Goal: Book appointment/travel/reservation

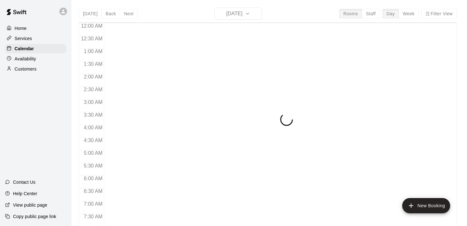
scroll to position [331, 0]
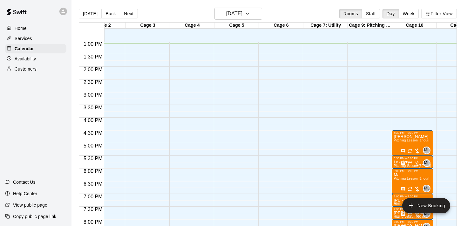
scroll to position [0, 70]
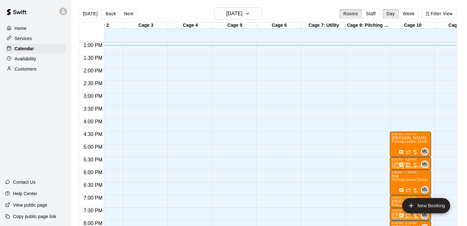
click at [314, 135] on div "12:00 AM – 9:00 AM Closed 9:00 PM – 11:59 PM Closed" at bounding box center [321, 16] width 41 height 609
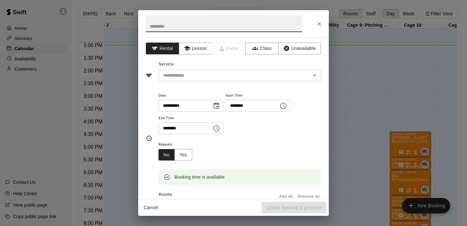
click at [217, 130] on icon "Choose time, selected time is 5:00 PM" at bounding box center [216, 128] width 8 height 8
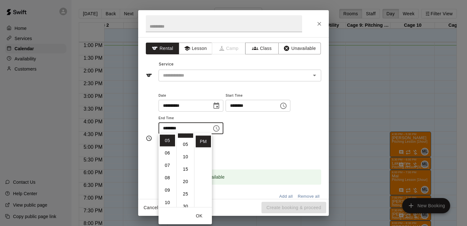
scroll to position [11, 0]
click at [187, 203] on li "30" at bounding box center [185, 204] width 15 height 12
type input "********"
click at [198, 216] on button "OK" at bounding box center [199, 216] width 20 height 12
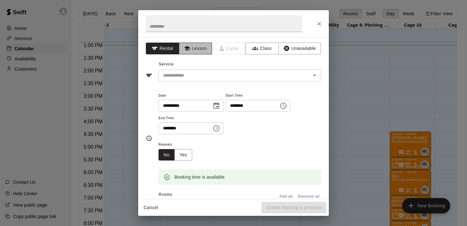
click at [189, 45] on icon "button" at bounding box center [187, 48] width 6 height 6
click at [194, 77] on input "text" at bounding box center [230, 75] width 140 height 8
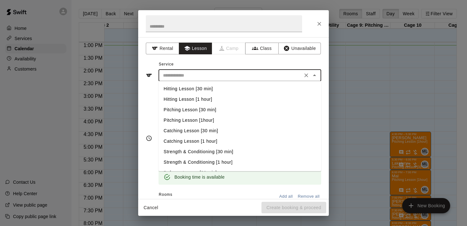
click at [206, 97] on li "Hitting Lesson [1 hour]" at bounding box center [239, 99] width 163 height 10
type input "**********"
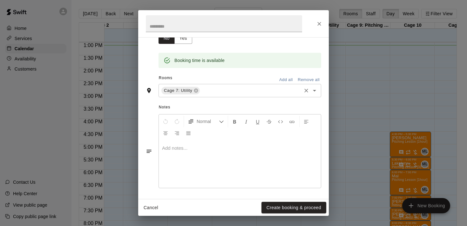
scroll to position [116, 0]
click at [189, 147] on p at bounding box center [240, 148] width 156 height 6
click at [286, 206] on button "Create booking & proceed" at bounding box center [293, 208] width 65 height 12
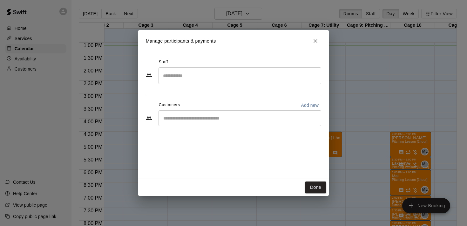
click at [210, 77] on input "Search staff" at bounding box center [239, 75] width 157 height 11
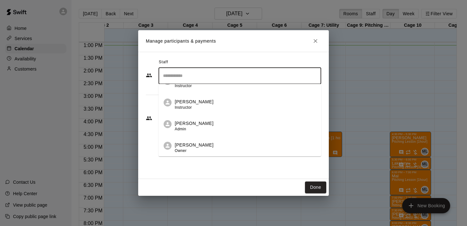
scroll to position [187, 0]
click at [193, 109] on div "[PERSON_NAME] Instructor" at bounding box center [194, 104] width 39 height 12
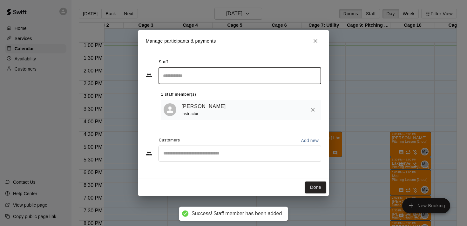
click at [315, 190] on button "Done" at bounding box center [315, 187] width 21 height 12
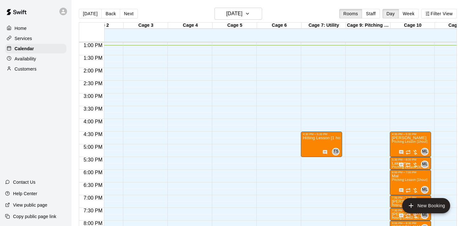
click at [317, 161] on div "12:00 AM – 9:00 AM Closed 4:30 PM – 5:30 PM Hitting Lesson [1 hour] TS 0 9:00 P…" at bounding box center [321, 16] width 41 height 609
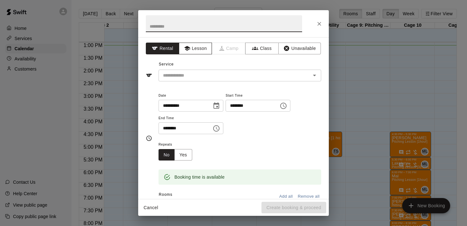
click at [203, 47] on button "Lesson" at bounding box center [195, 49] width 33 height 12
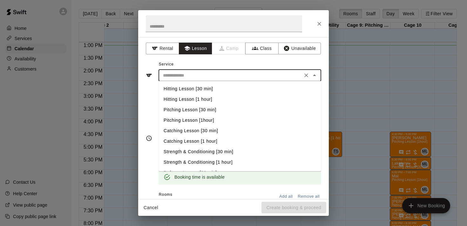
click at [194, 73] on input "text" at bounding box center [230, 75] width 140 height 8
click at [197, 88] on li "Hitting Lesson [30 min]" at bounding box center [239, 88] width 163 height 10
type input "**********"
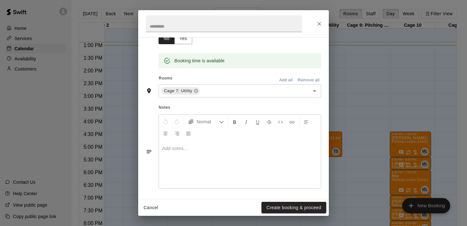
scroll to position [116, 0]
click at [201, 151] on div at bounding box center [240, 165] width 162 height 48
click at [283, 206] on button "Create booking & proceed" at bounding box center [293, 208] width 65 height 12
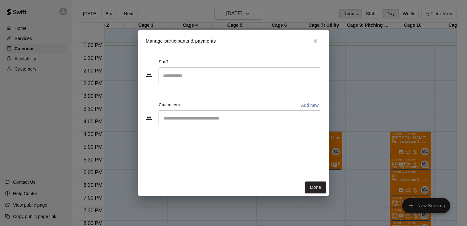
click at [231, 80] on input "Search staff" at bounding box center [239, 75] width 157 height 11
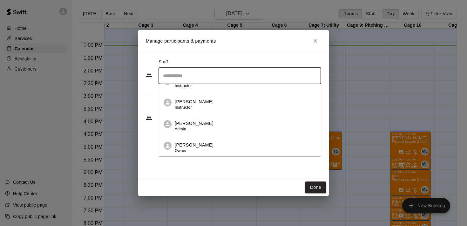
scroll to position [187, 0]
click at [218, 111] on div "[PERSON_NAME] Instructor" at bounding box center [245, 104] width 141 height 12
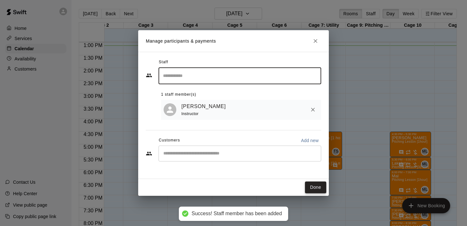
click at [311, 189] on button "Done" at bounding box center [315, 187] width 21 height 12
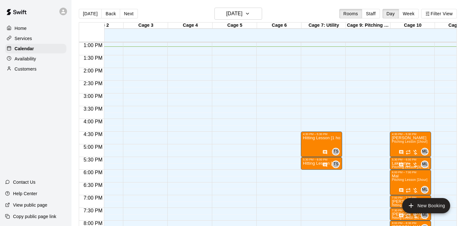
click at [316, 173] on div "12:00 AM – 9:00 AM Closed 4:30 PM – 5:30 PM Hitting Lesson [1 hour] TS 0 5:30 P…" at bounding box center [321, 16] width 41 height 609
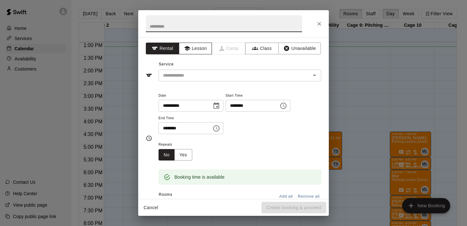
click at [201, 49] on button "Lesson" at bounding box center [195, 49] width 33 height 12
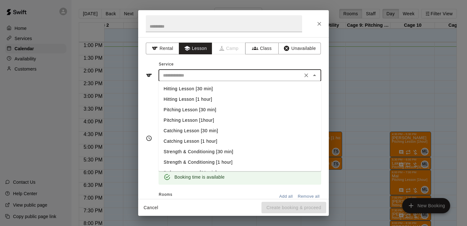
click at [199, 77] on input "text" at bounding box center [230, 75] width 140 height 8
click at [199, 89] on li "Hitting Lesson [30 min]" at bounding box center [239, 88] width 163 height 10
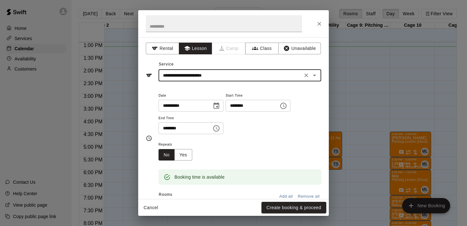
type input "**********"
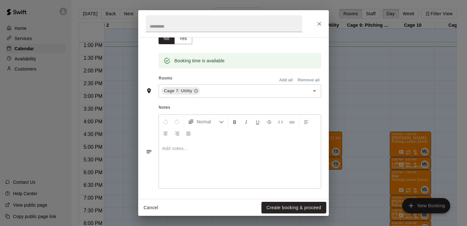
scroll to position [116, 0]
click at [201, 147] on p at bounding box center [240, 148] width 156 height 6
click at [287, 205] on button "Create booking & proceed" at bounding box center [293, 208] width 65 height 12
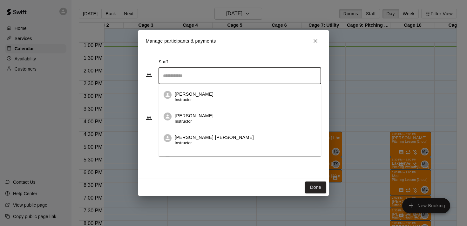
click at [201, 76] on input "Search staff" at bounding box center [239, 75] width 157 height 11
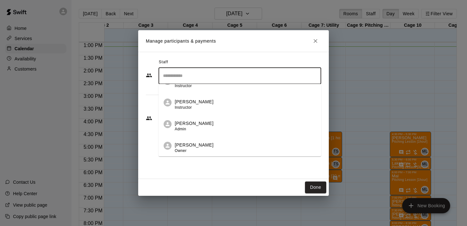
scroll to position [187, 0]
click at [193, 110] on div "[PERSON_NAME] Instructor" at bounding box center [194, 104] width 39 height 12
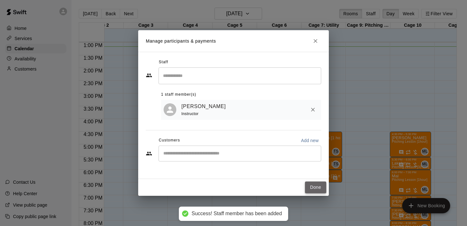
click at [312, 186] on button "Done" at bounding box center [315, 187] width 21 height 12
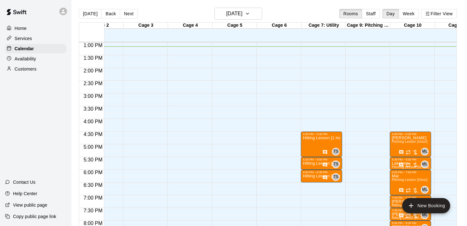
click at [311, 187] on div "12:00 AM – 9:00 AM Closed 4:30 PM – 5:30 PM Hitting Lesson [1 hour] TS 0 5:30 P…" at bounding box center [321, 16] width 41 height 609
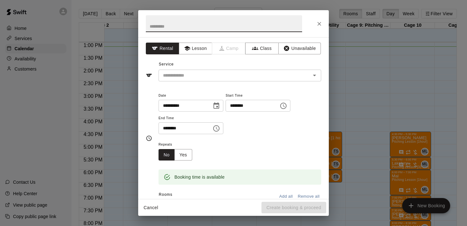
click at [218, 127] on icon "Choose time, selected time is 7:00 PM" at bounding box center [216, 128] width 8 height 8
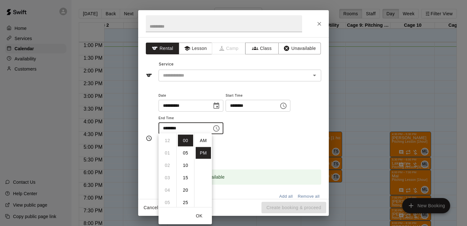
scroll to position [11, 0]
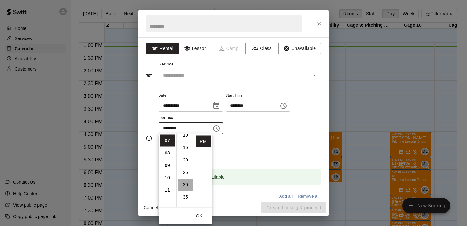
click at [185, 182] on li "30" at bounding box center [185, 185] width 15 height 12
type input "********"
click at [202, 214] on button "OK" at bounding box center [199, 216] width 20 height 12
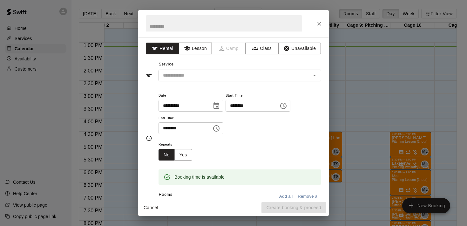
click at [198, 51] on button "Lesson" at bounding box center [195, 49] width 33 height 12
click at [201, 78] on input "text" at bounding box center [230, 75] width 140 height 8
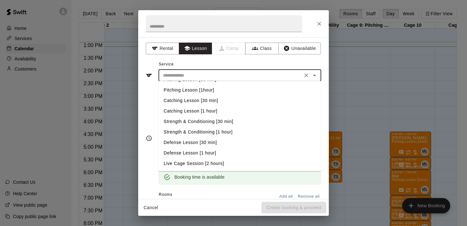
scroll to position [30, 0]
click at [206, 151] on li "Defense Lesson [1 hour]" at bounding box center [239, 153] width 163 height 10
type input "**********"
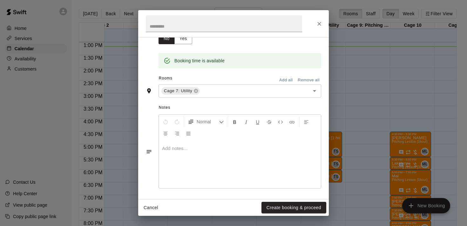
scroll to position [116, 0]
click at [200, 149] on p at bounding box center [240, 148] width 156 height 6
click at [280, 205] on button "Create booking & proceed" at bounding box center [293, 208] width 65 height 12
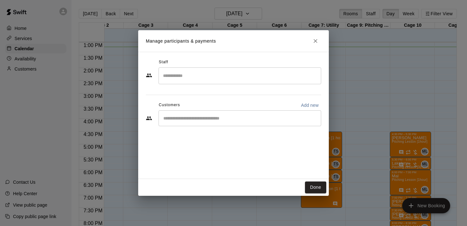
click at [221, 74] on input "Search staff" at bounding box center [239, 75] width 157 height 11
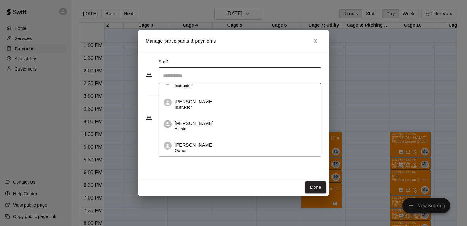
scroll to position [187, 0]
click at [201, 106] on div "[PERSON_NAME] Instructor" at bounding box center [194, 104] width 39 height 12
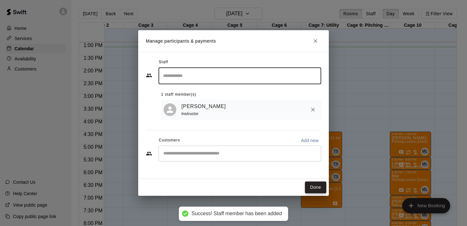
click at [313, 188] on button "Done" at bounding box center [315, 187] width 21 height 12
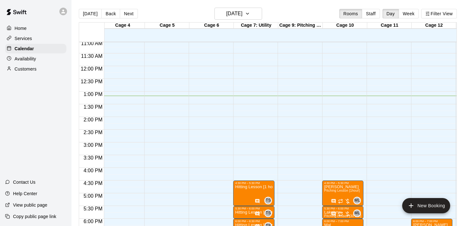
scroll to position [283, 137]
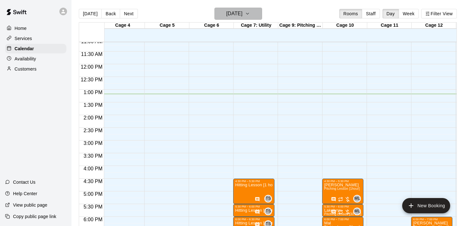
click at [250, 15] on icon "button" at bounding box center [247, 14] width 5 height 8
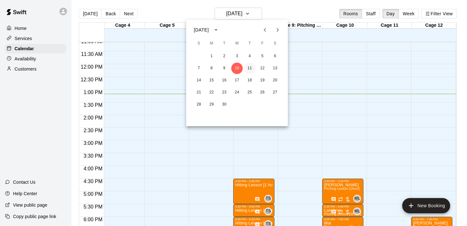
click at [248, 67] on button "11" at bounding box center [249, 68] width 11 height 11
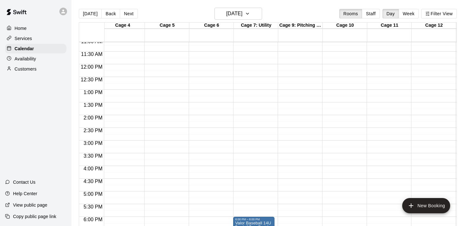
click at [250, 156] on div "12:00 AM – 9:00 AM Closed 6:00 PM – 8:00 PM Valor Baseball 14U Prime - [PERSON_…" at bounding box center [253, 63] width 41 height 609
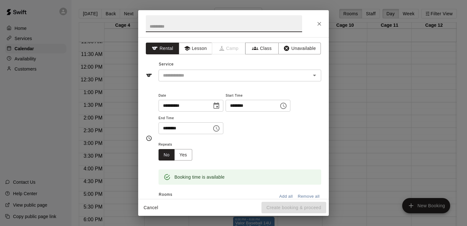
click at [219, 129] on icon "Choose time, selected time is 4:00 PM" at bounding box center [216, 128] width 8 height 8
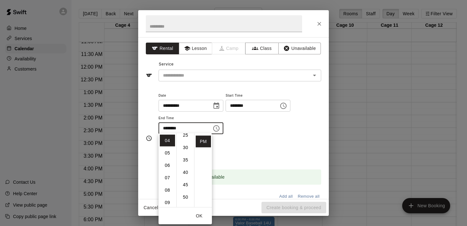
scroll to position [72, 0]
click at [187, 144] on li "30" at bounding box center [185, 143] width 15 height 12
type input "********"
click at [272, 144] on div "Repeats No Yes" at bounding box center [239, 150] width 163 height 20
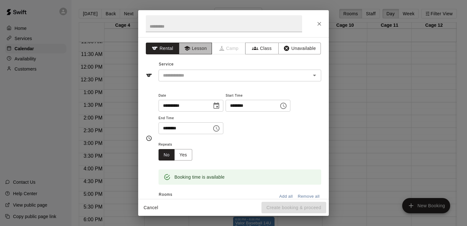
click at [201, 51] on button "Lesson" at bounding box center [195, 49] width 33 height 12
click at [204, 76] on input "text" at bounding box center [230, 75] width 140 height 8
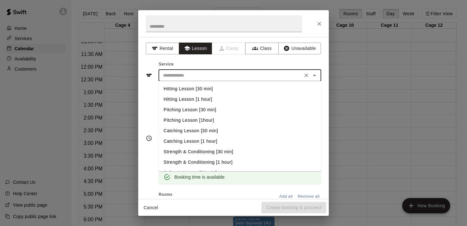
click at [202, 139] on li "Catching Lesson [1 hour]" at bounding box center [239, 141] width 163 height 10
type input "**********"
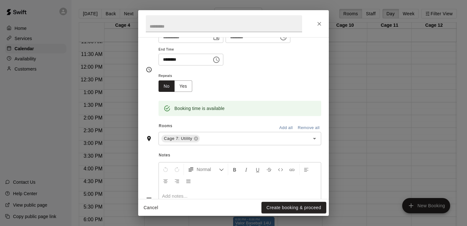
scroll to position [115, 0]
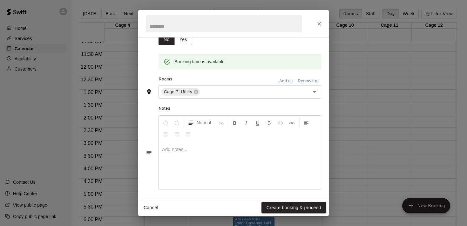
click at [183, 149] on p at bounding box center [240, 149] width 156 height 6
click at [279, 205] on button "Create booking & proceed" at bounding box center [293, 208] width 65 height 12
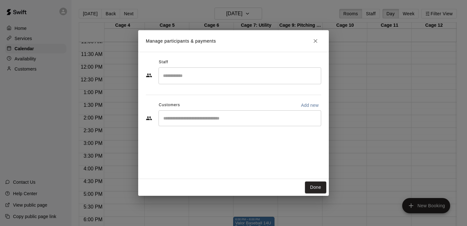
click at [216, 79] on input "Search staff" at bounding box center [239, 75] width 157 height 11
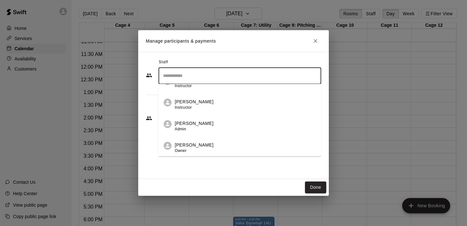
scroll to position [187, 0]
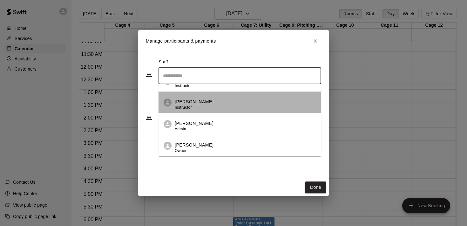
click at [192, 109] on div "[PERSON_NAME] Instructor" at bounding box center [194, 104] width 39 height 12
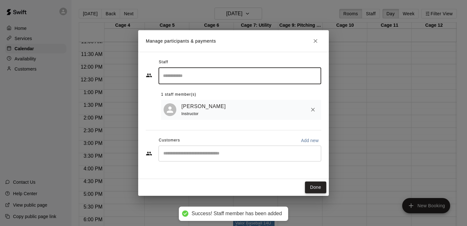
click at [316, 185] on button "Done" at bounding box center [315, 187] width 21 height 12
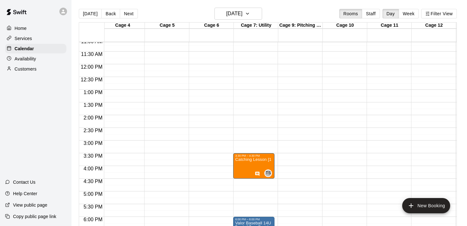
click at [256, 183] on div "12:00 AM – 9:00 AM Closed 3:30 PM – 4:30 PM Catching Lesson [1 hour] TS 0 6:00 …" at bounding box center [253, 63] width 41 height 609
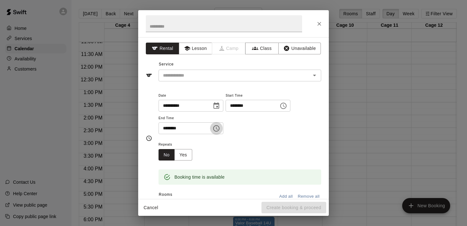
click at [219, 123] on button "Choose time, selected time is 5:00 PM" at bounding box center [216, 128] width 13 height 13
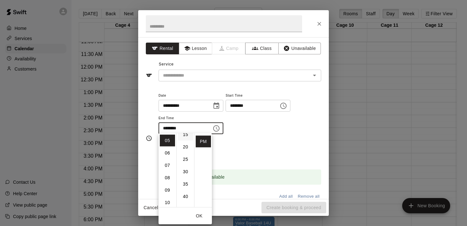
scroll to position [48, 0]
click at [185, 168] on li "30" at bounding box center [185, 167] width 15 height 12
type input "********"
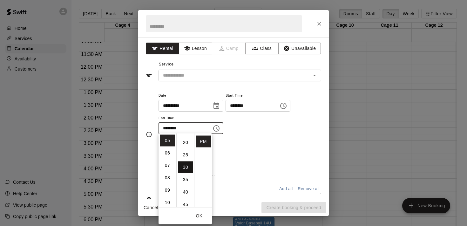
scroll to position [74, 0]
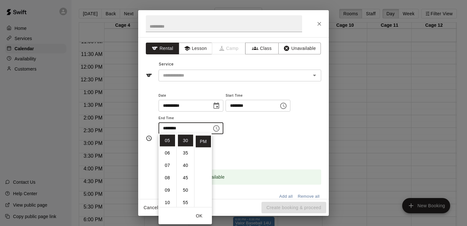
click at [293, 131] on div "**********" at bounding box center [239, 112] width 163 height 43
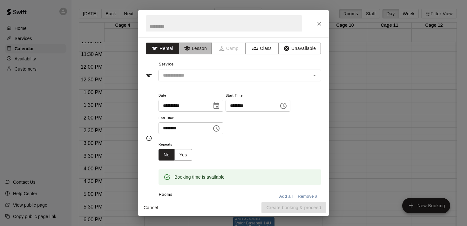
click at [197, 49] on button "Lesson" at bounding box center [195, 49] width 33 height 12
click at [205, 78] on input "text" at bounding box center [230, 75] width 140 height 8
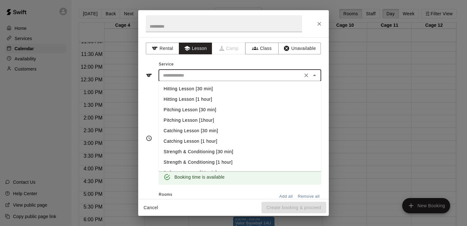
click at [205, 141] on li "Catching Lesson [1 hour]" at bounding box center [239, 141] width 163 height 10
type input "**********"
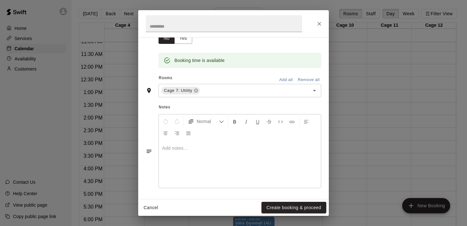
scroll to position [116, 0]
click at [188, 148] on p at bounding box center [240, 148] width 156 height 6
click at [289, 205] on button "Create booking & proceed" at bounding box center [293, 208] width 65 height 12
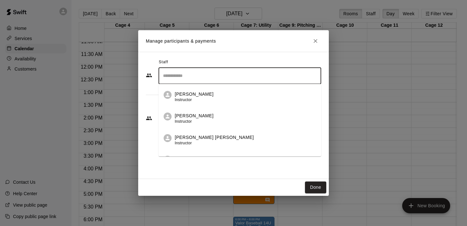
click at [213, 81] on input "Search staff" at bounding box center [239, 75] width 157 height 11
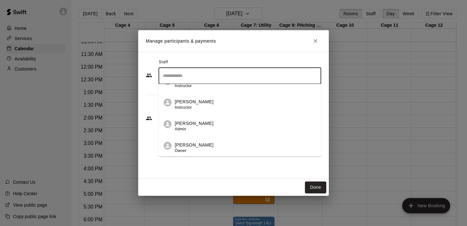
scroll to position [187, 0]
click at [193, 110] on div "[PERSON_NAME] Instructor" at bounding box center [194, 104] width 39 height 12
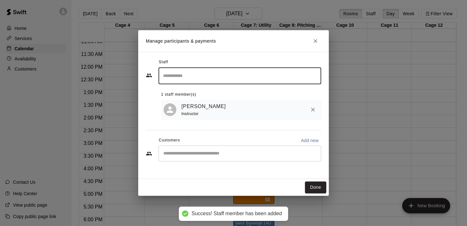
click at [312, 187] on button "Done" at bounding box center [315, 187] width 21 height 12
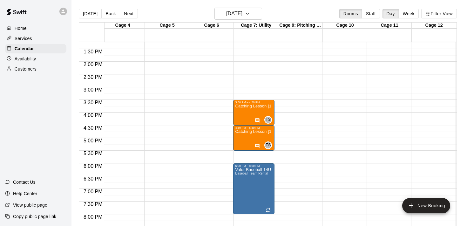
scroll to position [334, 137]
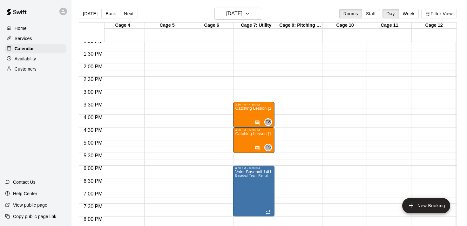
click at [207, 156] on div "12:00 AM – 9:00 AM Closed 9:00 PM – 11:59 PM Closed" at bounding box center [209, 12] width 41 height 609
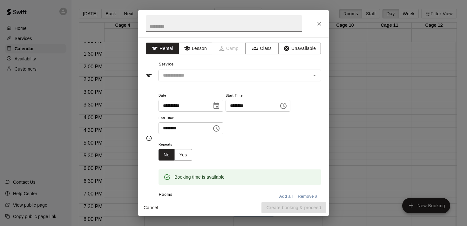
click at [218, 126] on icon "Choose time, selected time is 6:00 PM" at bounding box center [216, 128] width 8 height 8
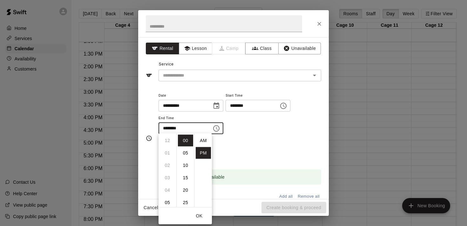
scroll to position [11, 0]
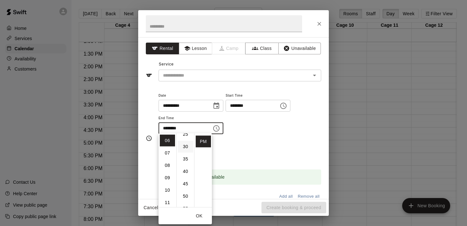
click at [185, 144] on li "30" at bounding box center [185, 147] width 15 height 12
type input "********"
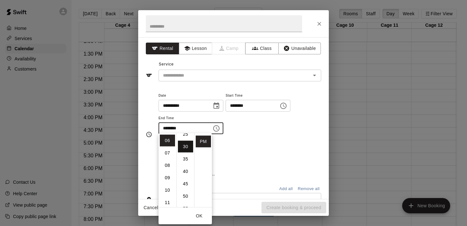
scroll to position [74, 0]
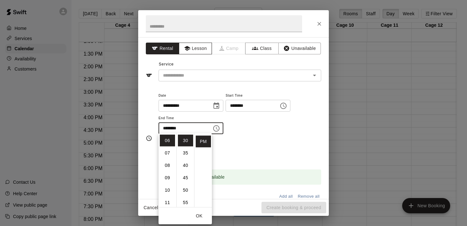
click at [199, 47] on button "Lesson" at bounding box center [195, 49] width 33 height 12
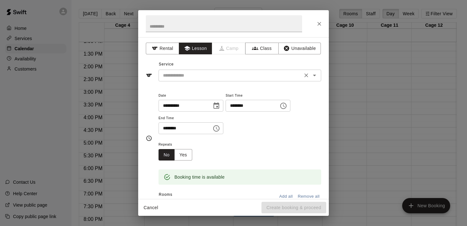
click at [207, 73] on input "text" at bounding box center [230, 75] width 140 height 8
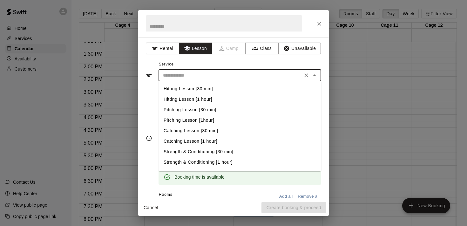
click at [211, 98] on li "Hitting Lesson [1 hour]" at bounding box center [239, 99] width 163 height 10
type input "**********"
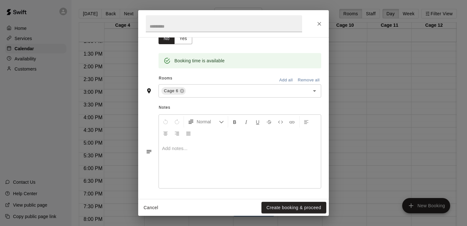
scroll to position [116, 0]
click at [196, 145] on p at bounding box center [240, 148] width 156 height 6
click at [275, 207] on button "Create booking & proceed" at bounding box center [293, 208] width 65 height 12
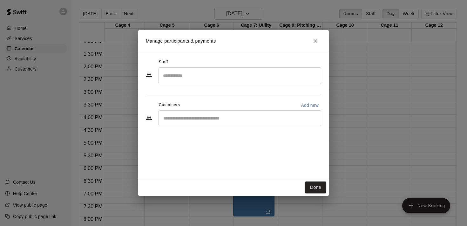
click at [210, 75] on input "Search staff" at bounding box center [239, 75] width 157 height 11
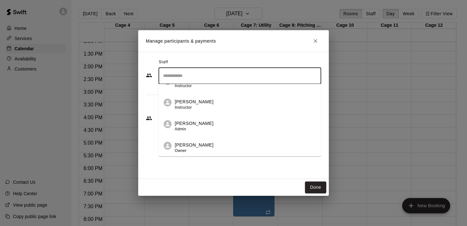
scroll to position [187, 0]
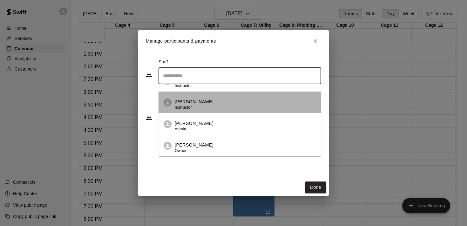
click at [199, 105] on p "[PERSON_NAME]" at bounding box center [194, 101] width 39 height 7
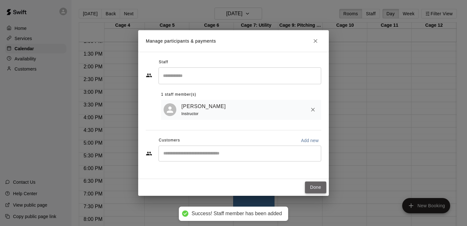
click at [318, 189] on button "Done" at bounding box center [315, 187] width 21 height 12
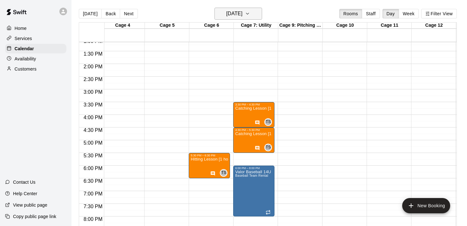
click at [250, 15] on icon "button" at bounding box center [247, 14] width 5 height 8
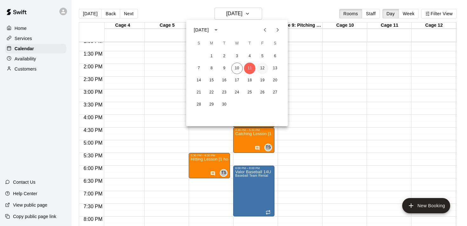
click at [264, 69] on button "12" at bounding box center [261, 68] width 11 height 11
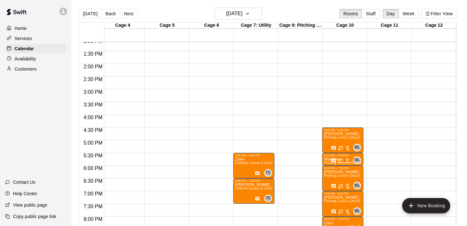
click at [257, 54] on div "12:00 AM – 9:00 AM Closed 5:30 PM – 6:30 PM Zoey Defense Lesson [1 hour] TC 0 6…" at bounding box center [253, 12] width 41 height 609
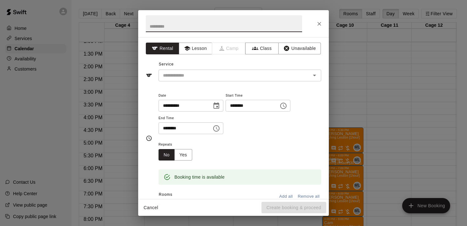
click at [218, 126] on icon "Choose time, selected time is 2:00 PM" at bounding box center [216, 128] width 8 height 8
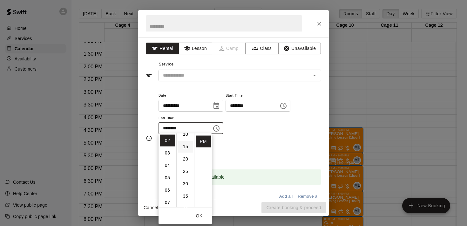
scroll to position [45, 0]
click at [185, 167] on li "30" at bounding box center [185, 170] width 15 height 12
type input "********"
click at [264, 138] on div "**********" at bounding box center [239, 115] width 163 height 49
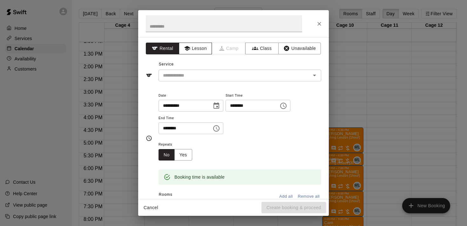
click at [202, 50] on button "Lesson" at bounding box center [195, 49] width 33 height 12
click at [204, 73] on input "text" at bounding box center [230, 75] width 140 height 8
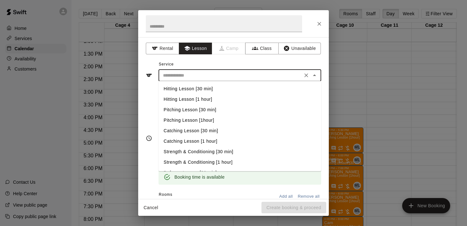
click at [203, 100] on li "Hitting Lesson [1 hour]" at bounding box center [239, 99] width 163 height 10
type input "**********"
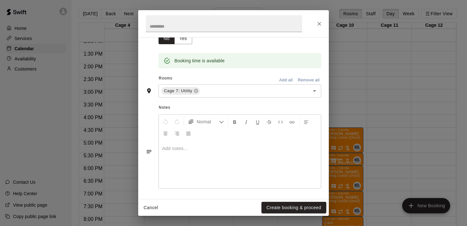
scroll to position [116, 0]
click at [195, 149] on p at bounding box center [240, 148] width 156 height 6
click at [277, 205] on button "Create booking & proceed" at bounding box center [293, 208] width 65 height 12
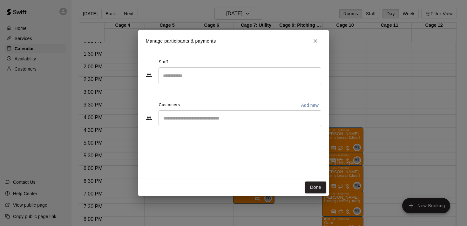
click at [207, 71] on input "Search staff" at bounding box center [239, 75] width 157 height 11
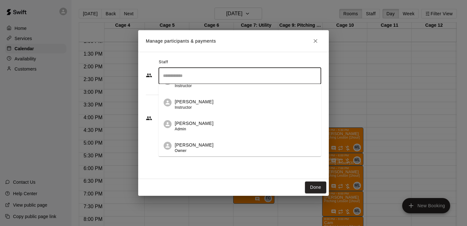
scroll to position [187, 0]
click at [198, 108] on div "[PERSON_NAME] Instructor" at bounding box center [194, 104] width 39 height 12
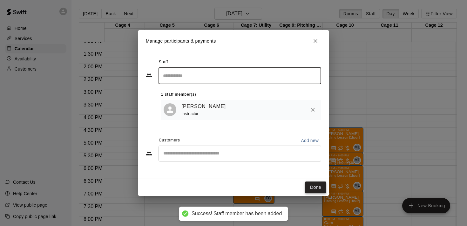
click at [314, 191] on button "Done" at bounding box center [315, 187] width 21 height 12
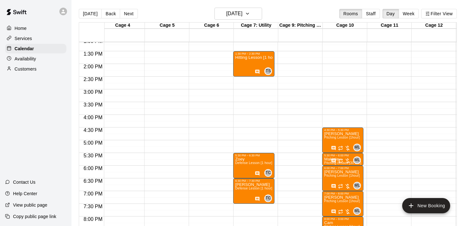
click at [247, 82] on div "12:00 AM – 9:00 AM Closed 1:30 PM – 2:30 PM Hitting Lesson [1 hour] TS 0 5:30 P…" at bounding box center [253, 12] width 41 height 609
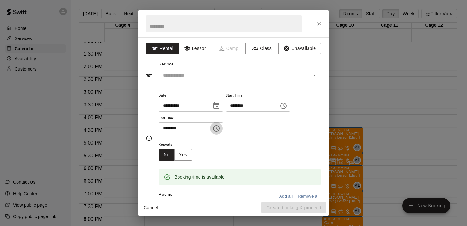
click at [219, 128] on icon "Choose time, selected time is 3:00 PM" at bounding box center [216, 128] width 8 height 8
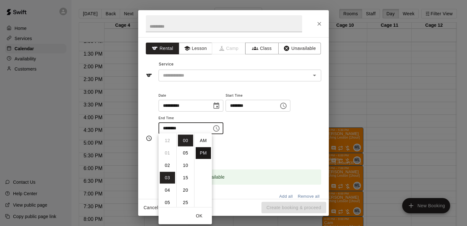
scroll to position [11, 0]
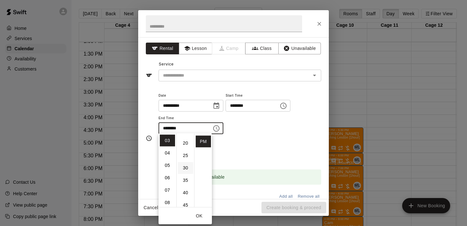
click at [186, 166] on li "30" at bounding box center [185, 168] width 15 height 12
type input "********"
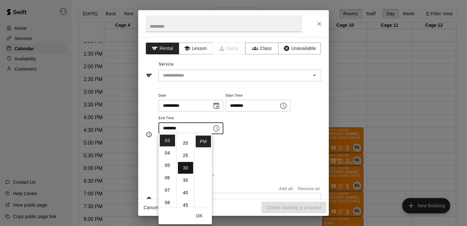
scroll to position [74, 0]
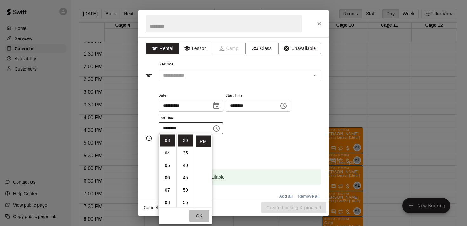
click at [200, 214] on button "OK" at bounding box center [199, 216] width 20 height 12
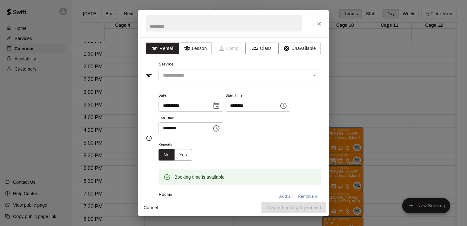
click at [200, 51] on button "Lesson" at bounding box center [195, 49] width 33 height 12
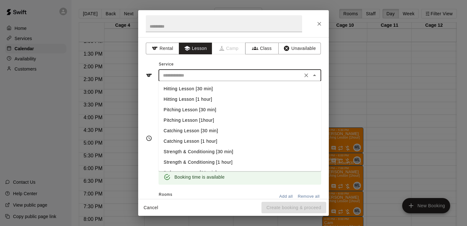
click at [202, 75] on input "text" at bounding box center [230, 75] width 140 height 8
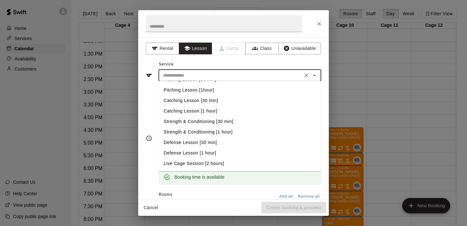
scroll to position [30, 0]
click at [202, 153] on li "Defense Lesson [1 hour]" at bounding box center [239, 153] width 163 height 10
type input "**********"
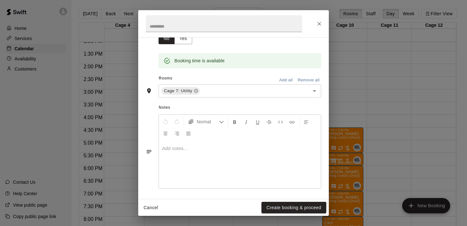
scroll to position [116, 0]
click at [186, 150] on div at bounding box center [240, 165] width 162 height 48
click at [287, 208] on button "Create booking & proceed" at bounding box center [293, 208] width 65 height 12
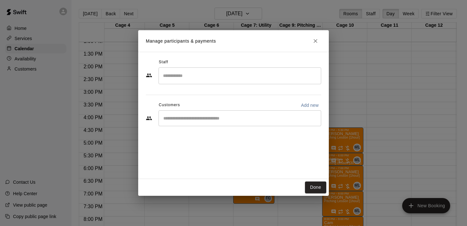
click at [213, 76] on input "Search staff" at bounding box center [239, 75] width 157 height 11
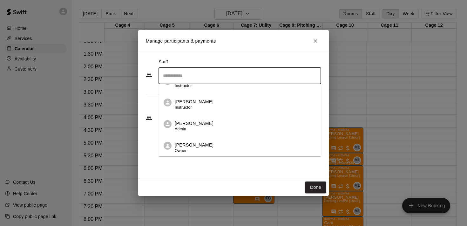
scroll to position [187, 0]
click at [205, 104] on p "[PERSON_NAME]" at bounding box center [194, 101] width 39 height 7
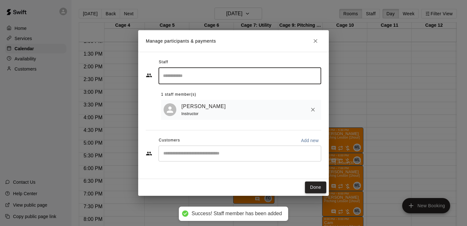
click at [311, 187] on button "Done" at bounding box center [315, 187] width 21 height 12
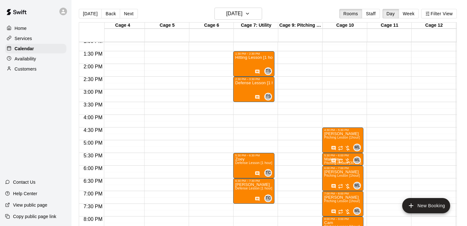
click at [249, 107] on div "12:00 AM – 9:00 AM Closed 1:30 PM – 2:30 PM Hitting Lesson [1 hour] TS 0 2:30 P…" at bounding box center [253, 12] width 41 height 609
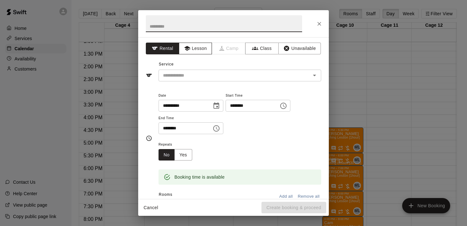
click at [196, 50] on button "Lesson" at bounding box center [195, 49] width 33 height 12
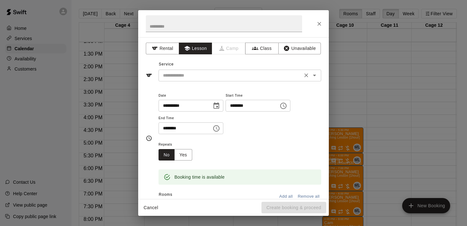
click at [195, 73] on input "text" at bounding box center [230, 75] width 140 height 8
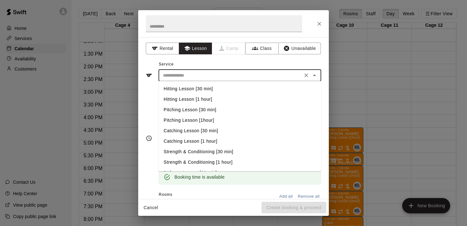
click at [198, 89] on li "Hitting Lesson [30 min]" at bounding box center [239, 88] width 163 height 10
type input "**********"
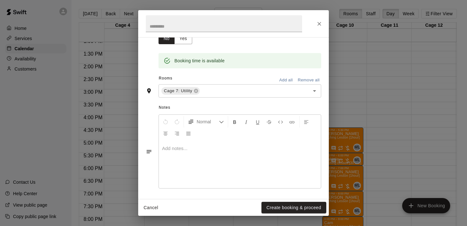
scroll to position [116, 0]
click at [181, 147] on p at bounding box center [240, 148] width 156 height 6
click at [289, 205] on button "Create booking & proceed" at bounding box center [293, 208] width 65 height 12
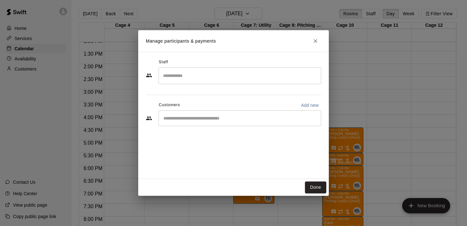
click at [205, 74] on input "Search staff" at bounding box center [239, 75] width 157 height 11
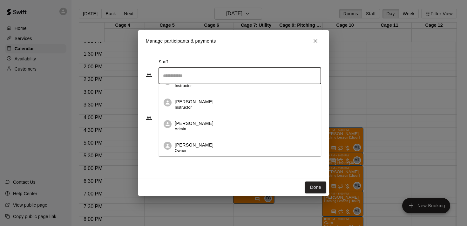
scroll to position [187, 0]
click at [191, 108] on span "Instructor" at bounding box center [183, 107] width 17 height 4
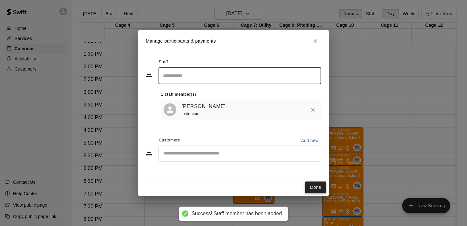
click at [317, 188] on button "Done" at bounding box center [315, 187] width 21 height 12
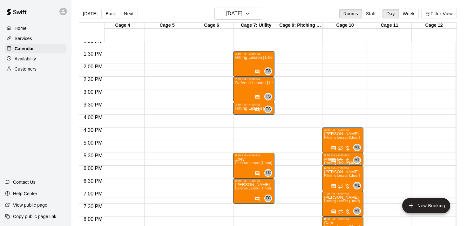
click at [243, 116] on div "12:00 AM – 9:00 AM Closed 1:30 PM – 2:30 PM Hitting Lesson [1 hour] TS 0 2:30 P…" at bounding box center [253, 12] width 41 height 609
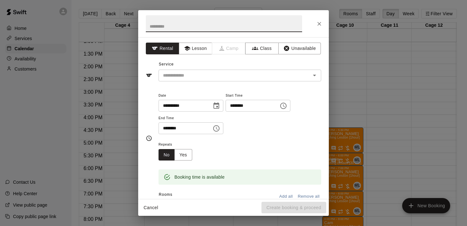
click at [220, 125] on icon "Choose time, selected time is 4:30 PM" at bounding box center [216, 128] width 8 height 8
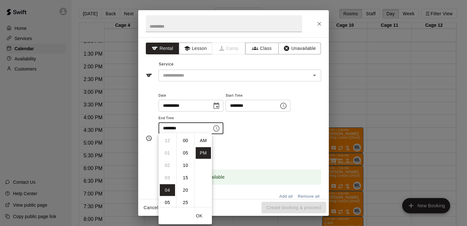
scroll to position [11, 0]
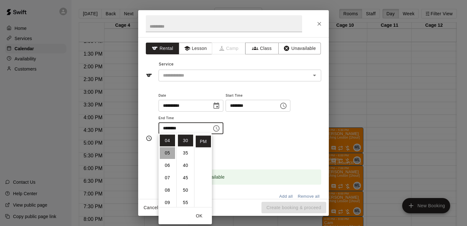
click at [167, 154] on li "05" at bounding box center [167, 153] width 15 height 12
click at [182, 138] on li "00" at bounding box center [185, 141] width 15 height 12
type input "********"
click at [200, 49] on button "Lesson" at bounding box center [195, 49] width 33 height 12
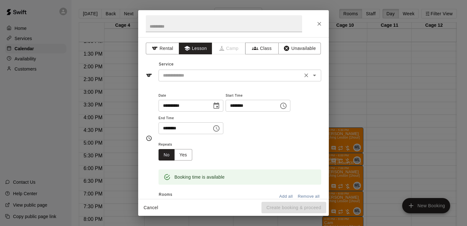
click at [195, 74] on input "text" at bounding box center [230, 75] width 140 height 8
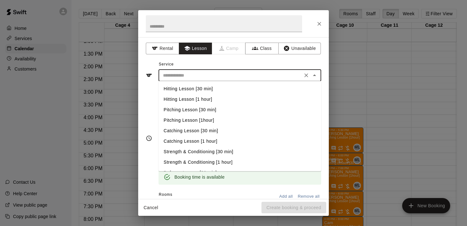
click at [197, 98] on li "Hitting Lesson [1 hour]" at bounding box center [239, 99] width 163 height 10
type input "**********"
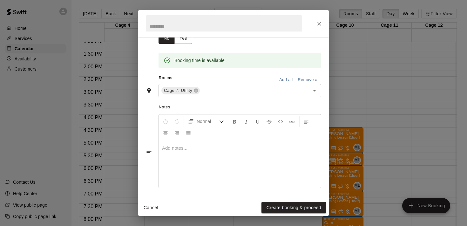
scroll to position [116, 0]
click at [189, 148] on p at bounding box center [240, 148] width 156 height 6
click at [273, 203] on button "Create booking & proceed" at bounding box center [293, 208] width 65 height 12
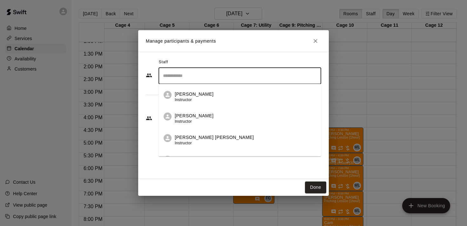
click at [202, 73] on input "Search staff" at bounding box center [239, 75] width 157 height 11
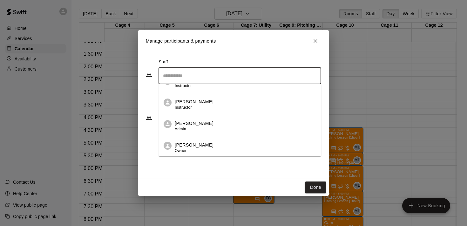
scroll to position [187, 0]
click at [202, 104] on p "[PERSON_NAME]" at bounding box center [194, 101] width 39 height 7
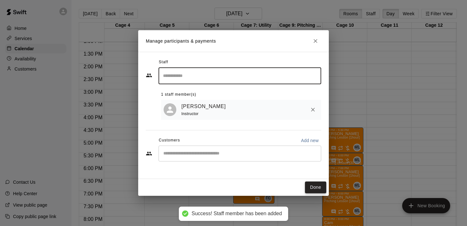
click at [311, 188] on button "Done" at bounding box center [315, 187] width 21 height 12
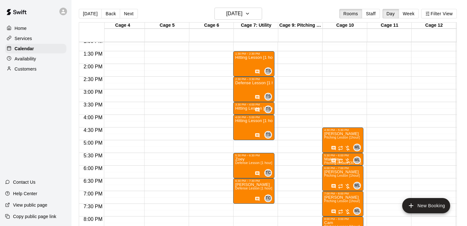
click at [119, 155] on div "12:00 AM – 9:00 AM Closed 9:00 PM – 11:59 PM Closed" at bounding box center [120, 12] width 41 height 609
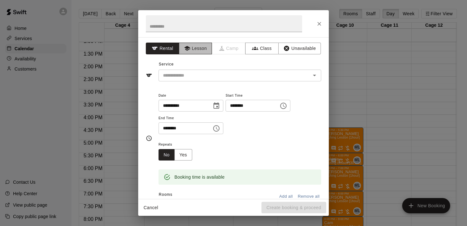
click at [200, 47] on button "Lesson" at bounding box center [195, 49] width 33 height 12
click at [199, 73] on input "text" at bounding box center [230, 75] width 140 height 8
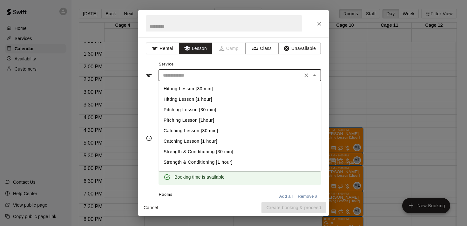
click at [204, 88] on li "Hitting Lesson [30 min]" at bounding box center [239, 88] width 163 height 10
type input "**********"
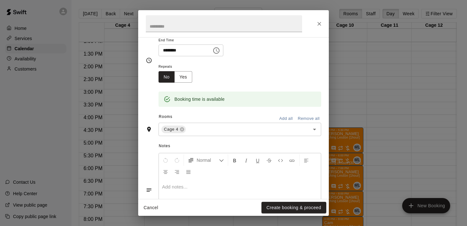
scroll to position [100, 0]
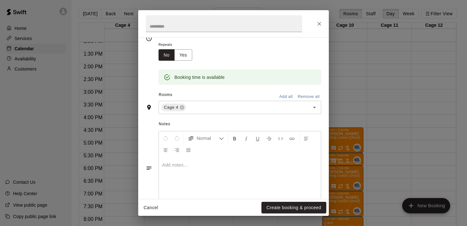
click at [186, 163] on p at bounding box center [240, 165] width 156 height 6
click at [285, 206] on button "Create booking & proceed" at bounding box center [293, 208] width 65 height 12
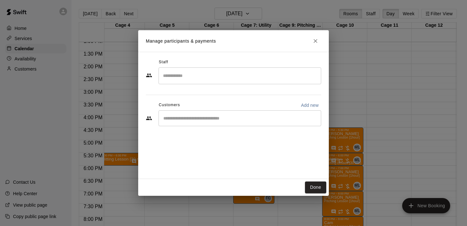
click at [212, 73] on input "Search staff" at bounding box center [239, 75] width 157 height 11
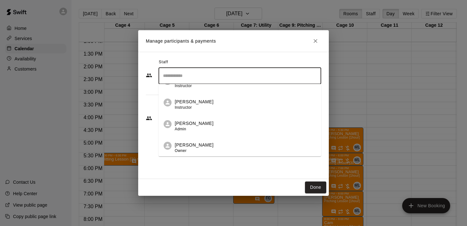
scroll to position [187, 0]
click at [200, 109] on div "[PERSON_NAME] Instructor" at bounding box center [194, 104] width 39 height 12
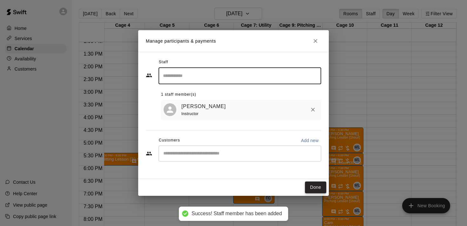
click at [312, 188] on button "Done" at bounding box center [315, 187] width 21 height 12
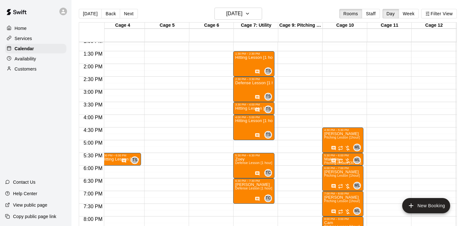
click at [288, 168] on div "12:00 AM – 9:00 AM Closed 9:00 PM – 11:59 PM Closed" at bounding box center [297, 12] width 41 height 609
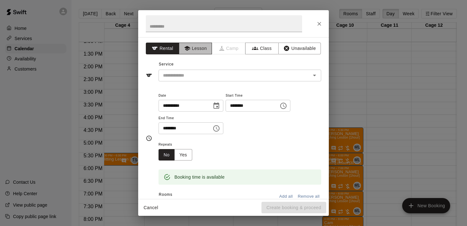
click at [197, 50] on button "Lesson" at bounding box center [195, 49] width 33 height 12
click at [201, 73] on input "text" at bounding box center [230, 75] width 140 height 8
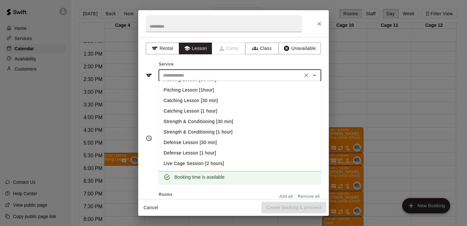
scroll to position [30, 0]
click at [202, 143] on li "Defense Lesson [30 min]" at bounding box center [239, 142] width 163 height 10
type input "**********"
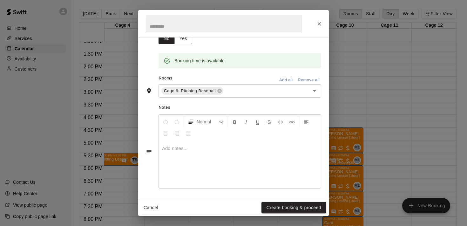
scroll to position [116, 0]
click at [201, 146] on p at bounding box center [240, 148] width 156 height 6
click at [277, 207] on button "Create booking & proceed" at bounding box center [293, 208] width 65 height 12
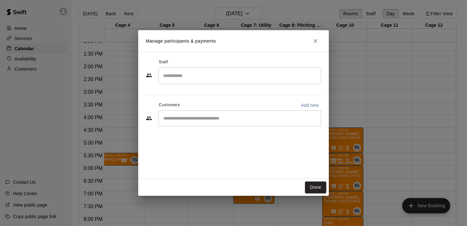
click at [219, 78] on input "Search staff" at bounding box center [239, 75] width 157 height 11
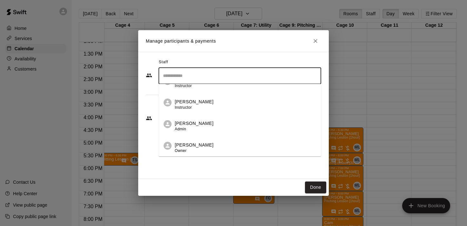
scroll to position [187, 0]
click at [197, 107] on div "[PERSON_NAME] Instructor" at bounding box center [194, 104] width 39 height 12
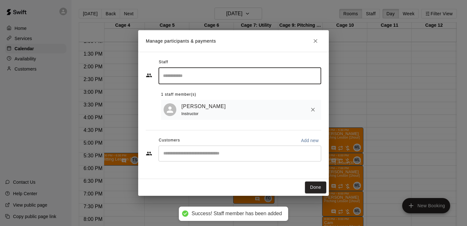
click at [314, 185] on button "Done" at bounding box center [315, 187] width 21 height 12
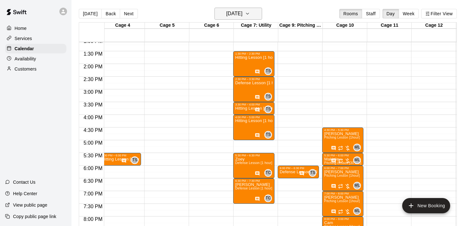
click at [250, 14] on icon "button" at bounding box center [247, 14] width 5 height 8
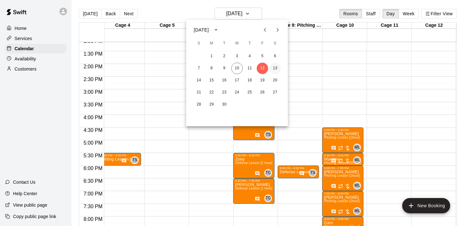
click at [275, 69] on button "13" at bounding box center [274, 68] width 11 height 11
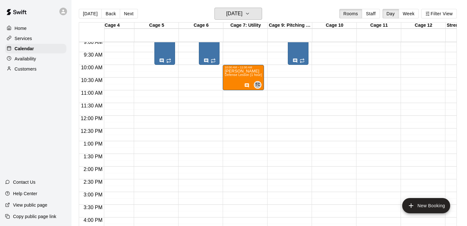
scroll to position [226, 148]
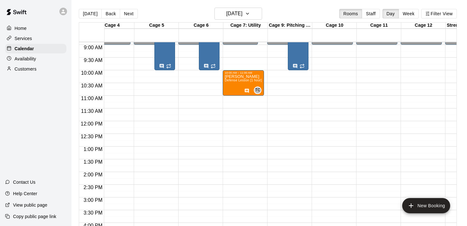
click at [374, 50] on div "12:00 AM – 9:00 AM Closed 9:00 PM – 11:59 PM Closed" at bounding box center [376, 120] width 41 height 609
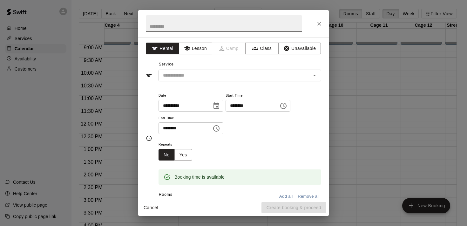
click at [219, 129] on icon "Choose time, selected time is 9:30 AM" at bounding box center [216, 128] width 6 height 6
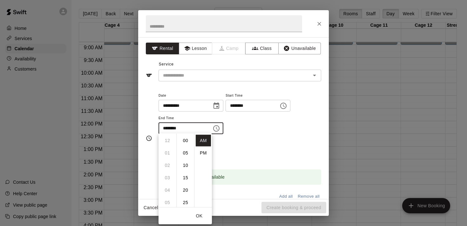
scroll to position [74, 0]
click at [169, 152] on li "10" at bounding box center [167, 153] width 15 height 12
click at [185, 141] on li "00" at bounding box center [185, 141] width 15 height 12
type input "********"
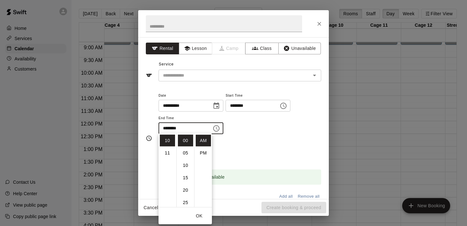
click at [200, 214] on button "OK" at bounding box center [199, 216] width 20 height 12
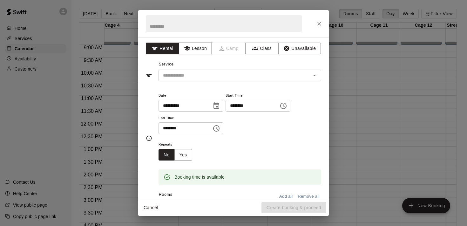
click at [196, 52] on button "Lesson" at bounding box center [195, 49] width 33 height 12
click at [197, 77] on input "text" at bounding box center [230, 75] width 140 height 8
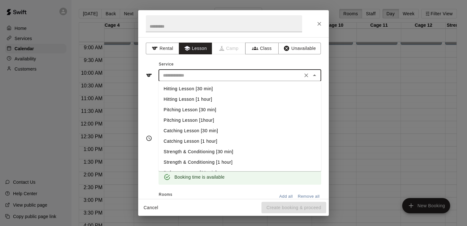
click at [205, 99] on li "Hitting Lesson [1 hour]" at bounding box center [239, 99] width 163 height 10
type input "**********"
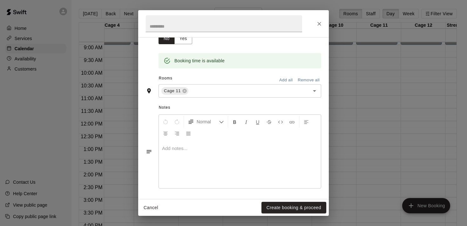
scroll to position [116, 0]
click at [199, 147] on p at bounding box center [240, 148] width 156 height 6
click at [293, 209] on button "Create booking & proceed" at bounding box center [293, 208] width 65 height 12
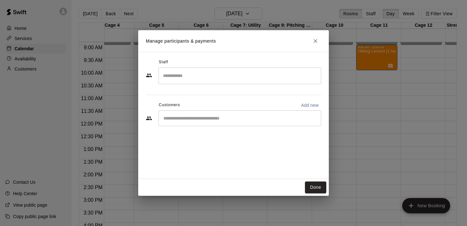
click at [203, 82] on div "​" at bounding box center [239, 75] width 163 height 17
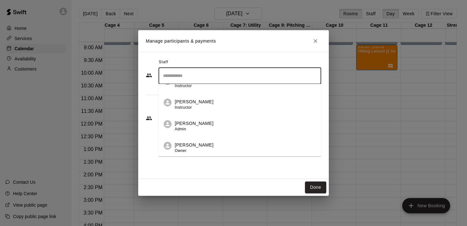
scroll to position [187, 0]
click at [194, 106] on div "[PERSON_NAME] Instructor" at bounding box center [194, 104] width 39 height 12
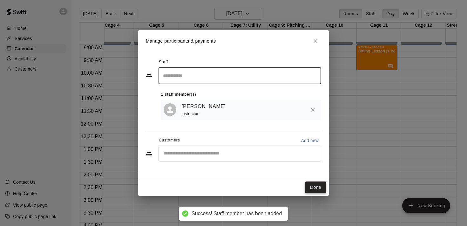
click at [313, 189] on button "Done" at bounding box center [315, 187] width 21 height 12
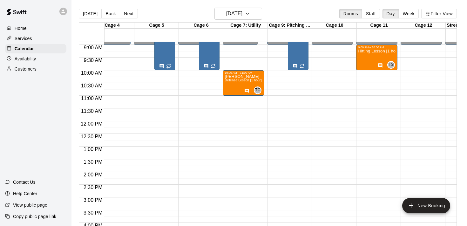
click at [374, 72] on div "12:00 AM – 9:00 AM Closed 9:00 AM – 10:00 AM Hitting Lesson [1 hour] TS 0 9:00 …" at bounding box center [376, 120] width 41 height 609
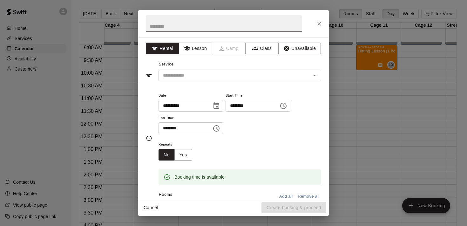
click at [220, 127] on icon "Choose time, selected time is 10:30 AM" at bounding box center [216, 128] width 8 height 8
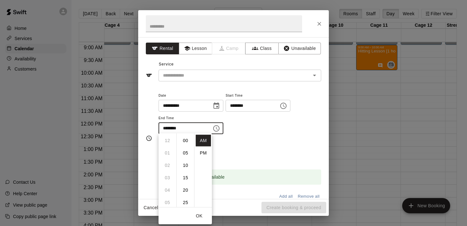
scroll to position [74, 0]
click at [168, 151] on li "11" at bounding box center [167, 153] width 15 height 12
click at [184, 140] on li "00" at bounding box center [185, 141] width 15 height 12
type input "********"
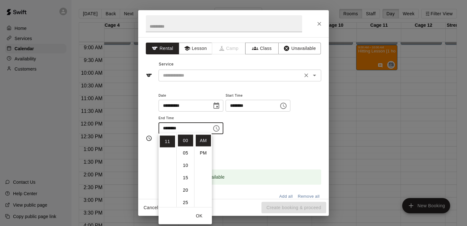
click at [224, 76] on input "text" at bounding box center [230, 75] width 140 height 8
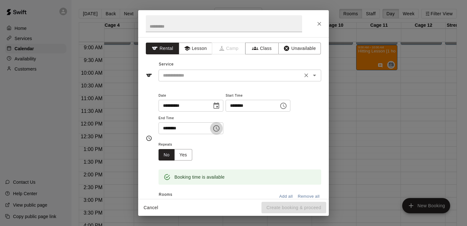
click at [225, 74] on input "text" at bounding box center [230, 75] width 140 height 8
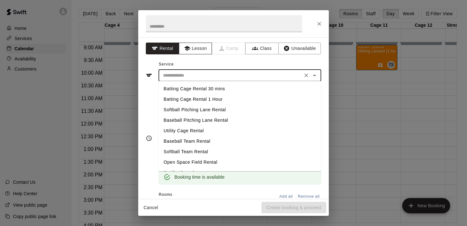
click at [197, 51] on button "Lesson" at bounding box center [195, 49] width 33 height 12
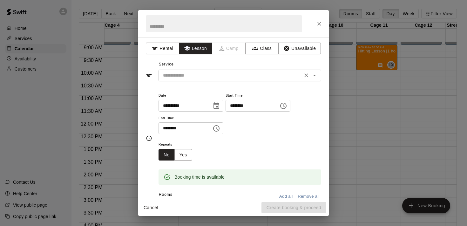
click at [197, 76] on input "text" at bounding box center [230, 75] width 140 height 8
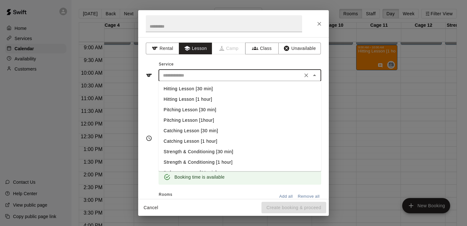
click at [200, 100] on li "Hitting Lesson [1 hour]" at bounding box center [239, 99] width 163 height 10
type input "**********"
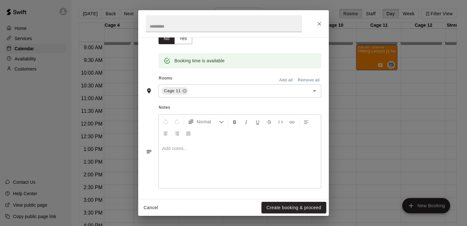
scroll to position [116, 0]
click at [187, 155] on div at bounding box center [240, 165] width 162 height 48
click at [294, 208] on button "Create booking & proceed" at bounding box center [293, 208] width 65 height 12
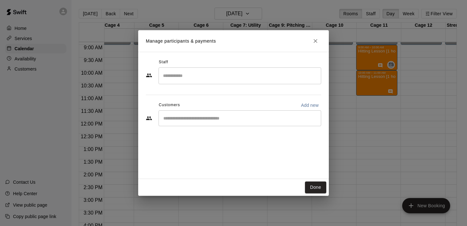
click at [216, 78] on input "Search staff" at bounding box center [239, 75] width 157 height 11
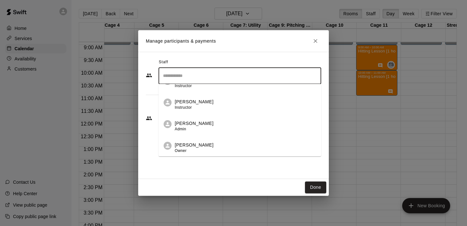
scroll to position [187, 0]
click at [198, 109] on div "[PERSON_NAME] Instructor" at bounding box center [194, 104] width 39 height 12
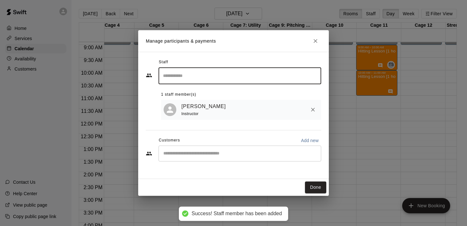
click at [314, 186] on button "Done" at bounding box center [315, 187] width 21 height 12
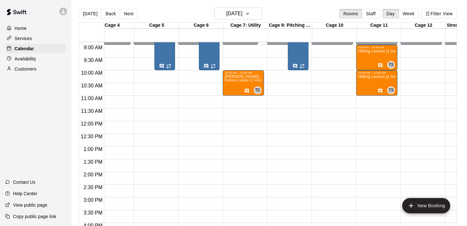
click at [375, 99] on div "12:00 AM – 9:00 AM Closed 9:00 AM – 10:00 AM Hitting Lesson [1 hour] TS 0 10:00…" at bounding box center [376, 120] width 41 height 609
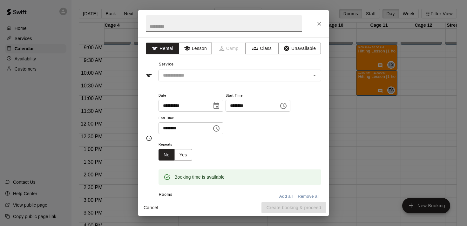
click at [196, 44] on button "Lesson" at bounding box center [195, 49] width 33 height 12
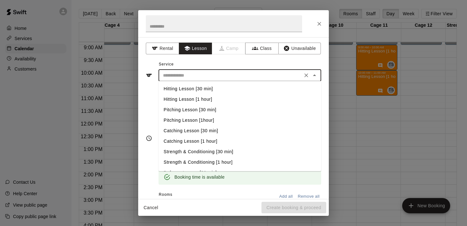
click at [192, 75] on input "text" at bounding box center [230, 75] width 140 height 8
click at [196, 89] on li "Hitting Lesson [30 min]" at bounding box center [239, 88] width 163 height 10
type input "**********"
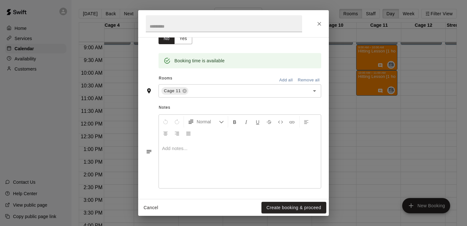
scroll to position [116, 0]
click at [188, 146] on p at bounding box center [240, 148] width 156 height 6
click at [287, 205] on button "Create booking & proceed" at bounding box center [293, 208] width 65 height 12
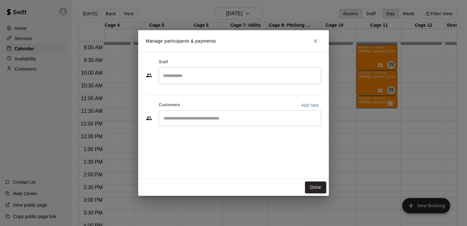
click at [229, 79] on input "Search staff" at bounding box center [239, 75] width 157 height 11
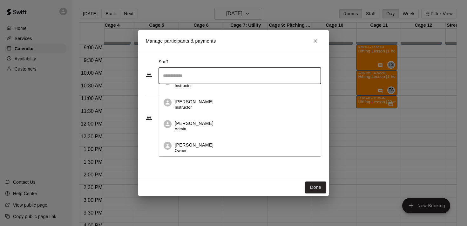
scroll to position [187, 0]
click at [206, 111] on div "[PERSON_NAME] Instructor" at bounding box center [194, 104] width 39 height 12
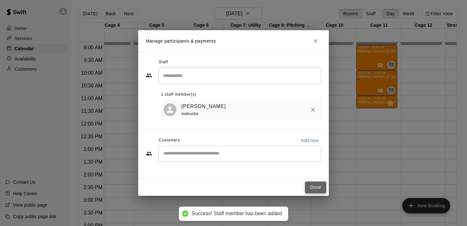
click at [315, 186] on button "Done" at bounding box center [315, 187] width 21 height 12
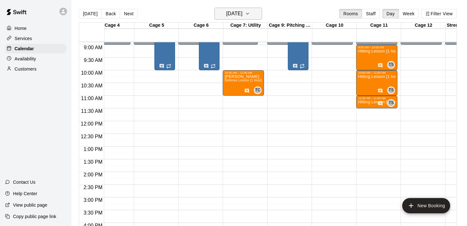
click at [249, 14] on icon "button" at bounding box center [247, 13] width 3 height 1
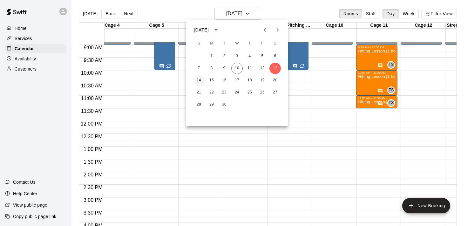
click at [200, 78] on button "14" at bounding box center [198, 80] width 11 height 11
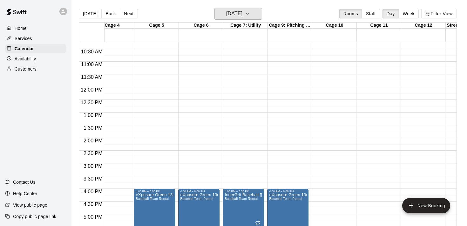
scroll to position [260, 148]
click at [244, 66] on div "12:00 AM – 9:00 AM Closed 4:00 PM – 5:30 PM InnerGrit Baseball [[PERSON_NAME]] …" at bounding box center [242, 87] width 41 height 609
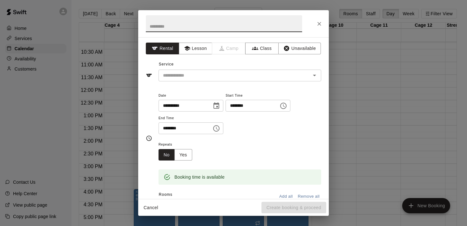
click at [197, 129] on input "********" at bounding box center [182, 128] width 49 height 12
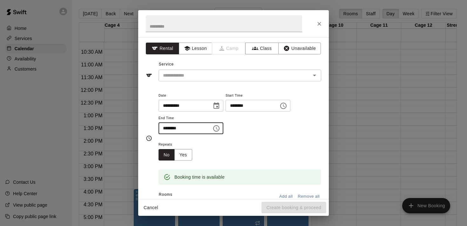
click at [218, 128] on icon "Choose time, selected time is 11:30 AM" at bounding box center [216, 128] width 8 height 8
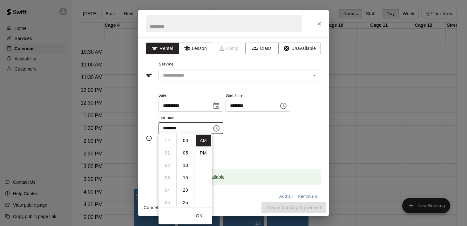
scroll to position [74, 0]
click at [209, 152] on li "PM" at bounding box center [203, 153] width 15 height 12
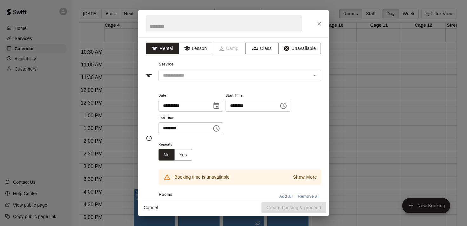
click at [204, 126] on input "********" at bounding box center [182, 128] width 49 height 12
click at [220, 128] on icon "Choose time, selected time is 11:30 PM" at bounding box center [216, 128] width 8 height 8
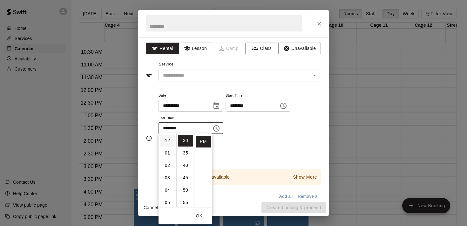
scroll to position [0, 0]
click at [166, 139] on li "12" at bounding box center [167, 141] width 15 height 12
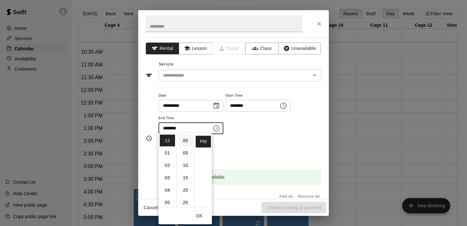
click at [185, 137] on li "00" at bounding box center [185, 141] width 15 height 12
type input "********"
click at [254, 149] on div "Repeats No Yes" at bounding box center [239, 150] width 163 height 20
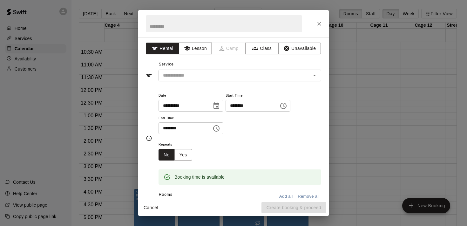
click at [203, 49] on button "Lesson" at bounding box center [195, 49] width 33 height 12
click at [199, 73] on input "text" at bounding box center [230, 75] width 140 height 8
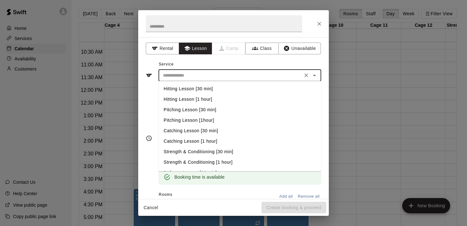
click at [202, 140] on li "Catching Lesson [1 hour]" at bounding box center [239, 141] width 163 height 10
type input "**********"
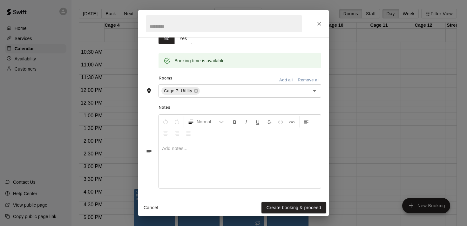
scroll to position [116, 0]
click at [202, 149] on p at bounding box center [240, 148] width 156 height 6
click at [285, 209] on button "Create booking & proceed" at bounding box center [293, 208] width 65 height 12
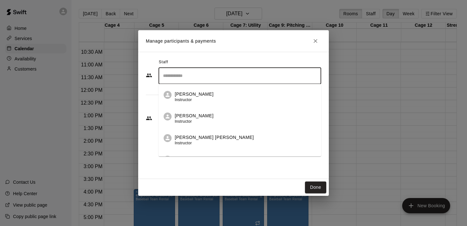
click at [195, 74] on input "Search staff" at bounding box center [239, 75] width 157 height 11
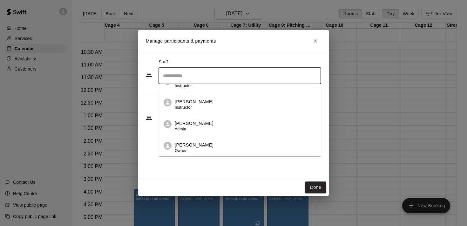
scroll to position [187, 0]
click at [199, 104] on p "[PERSON_NAME]" at bounding box center [194, 101] width 39 height 7
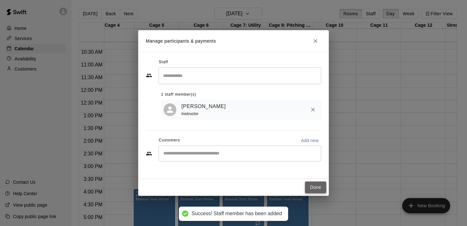
click at [316, 188] on button "Done" at bounding box center [315, 187] width 21 height 12
